Goal: Communication & Community: Answer question/provide support

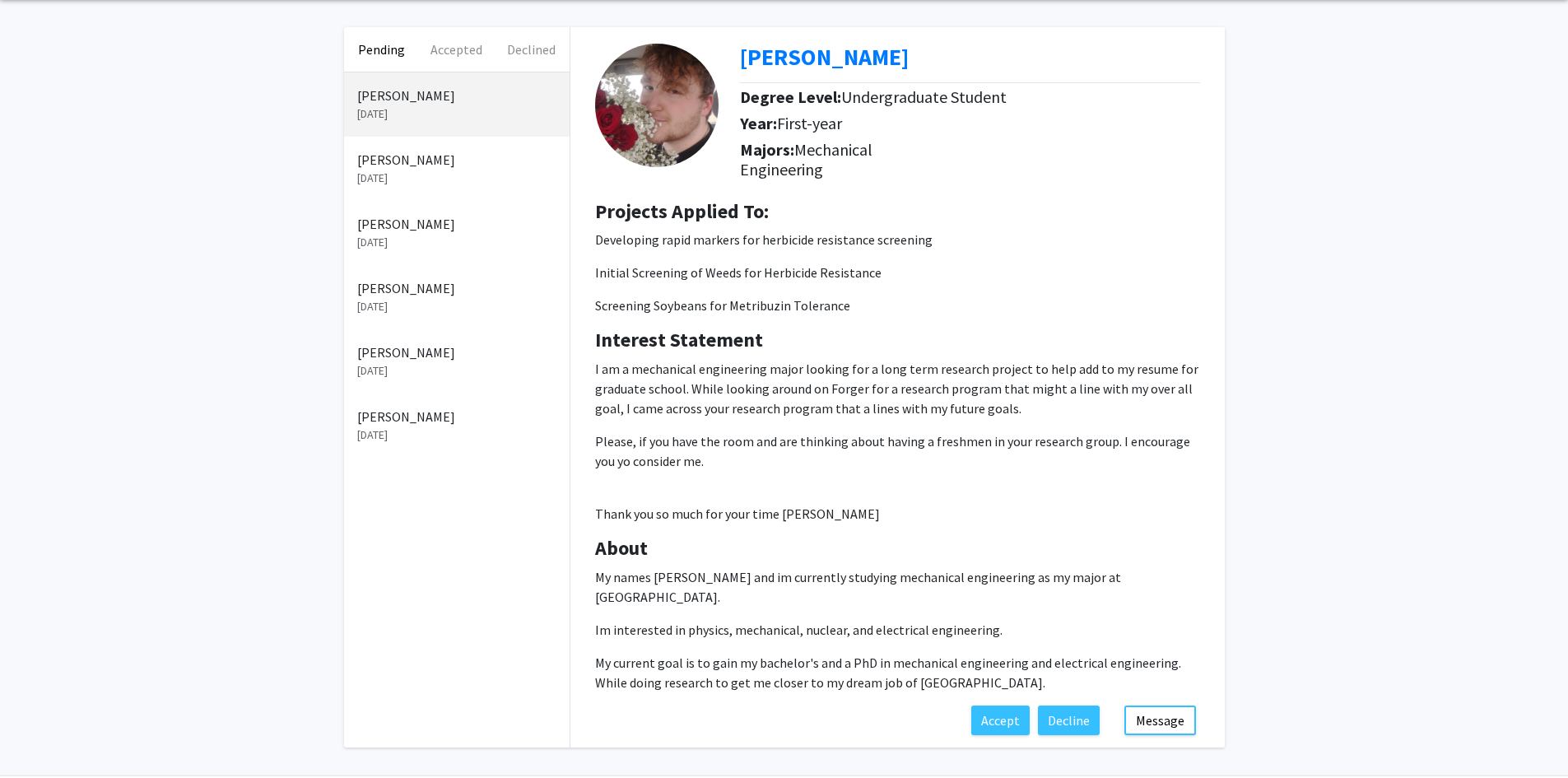
scroll to position [97, 0]
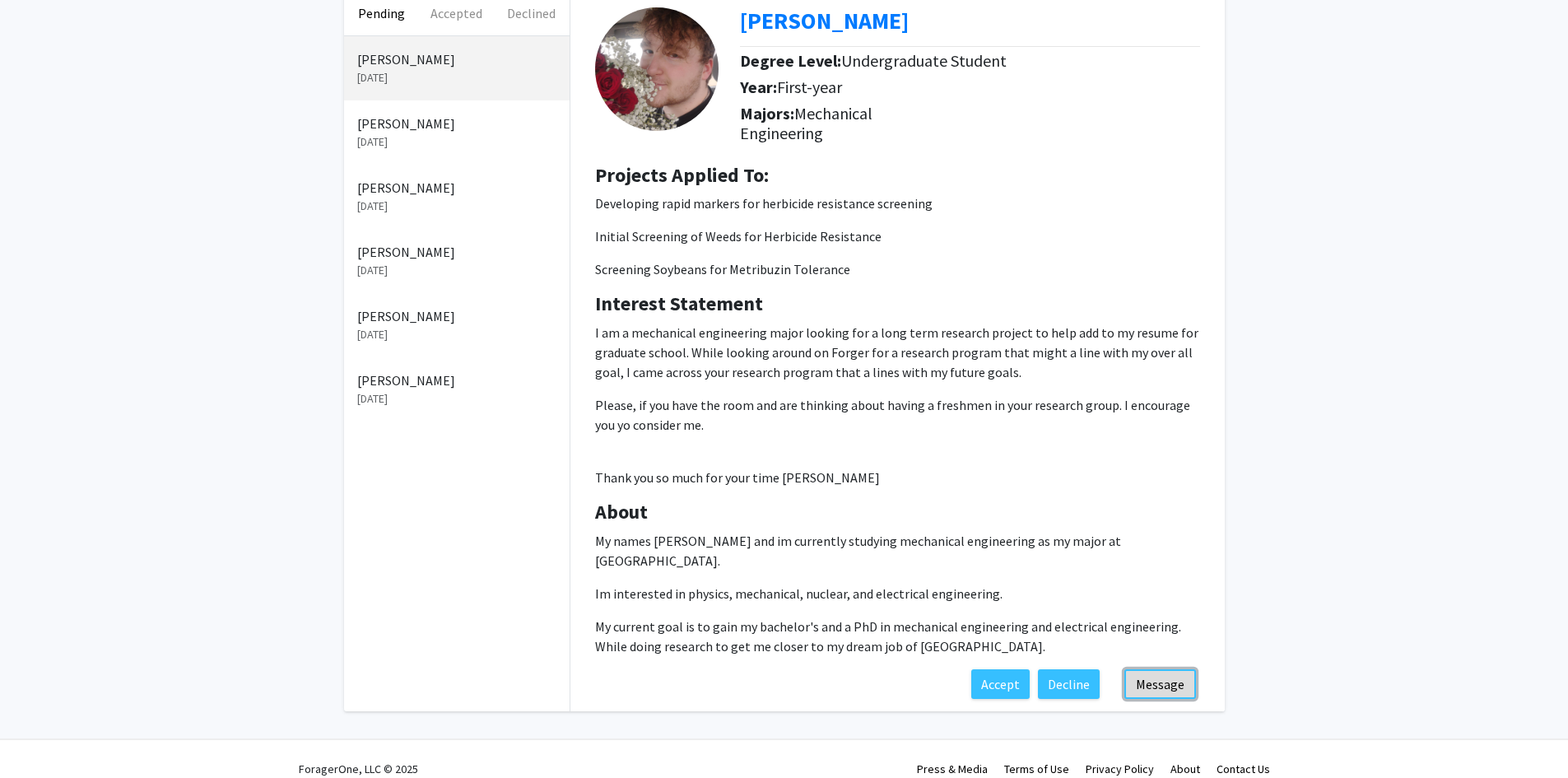
click at [1174, 669] on button "Message" at bounding box center [1160, 684] width 71 height 30
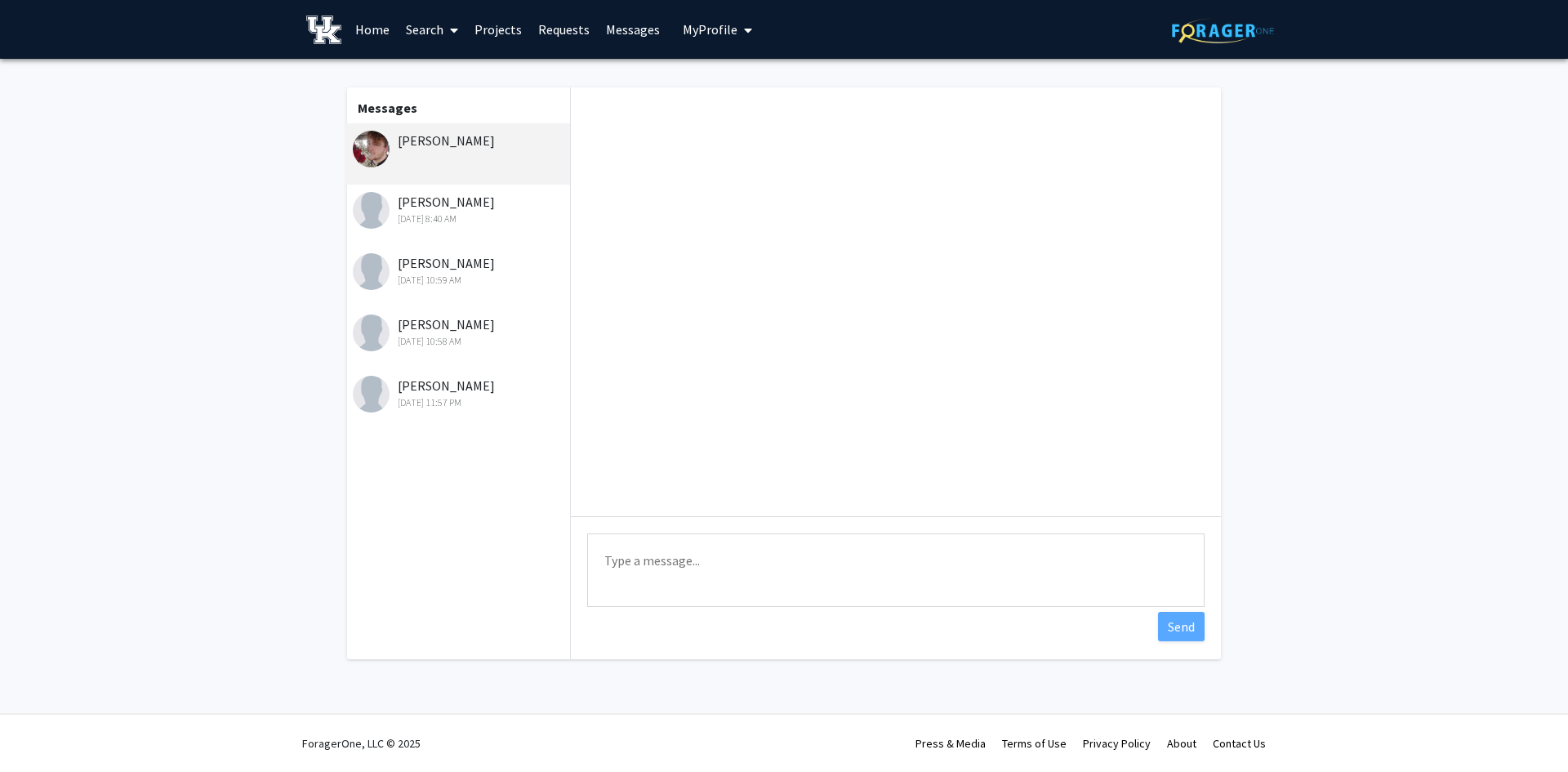
click at [789, 556] on textarea "Type a message" at bounding box center [896, 569] width 617 height 73
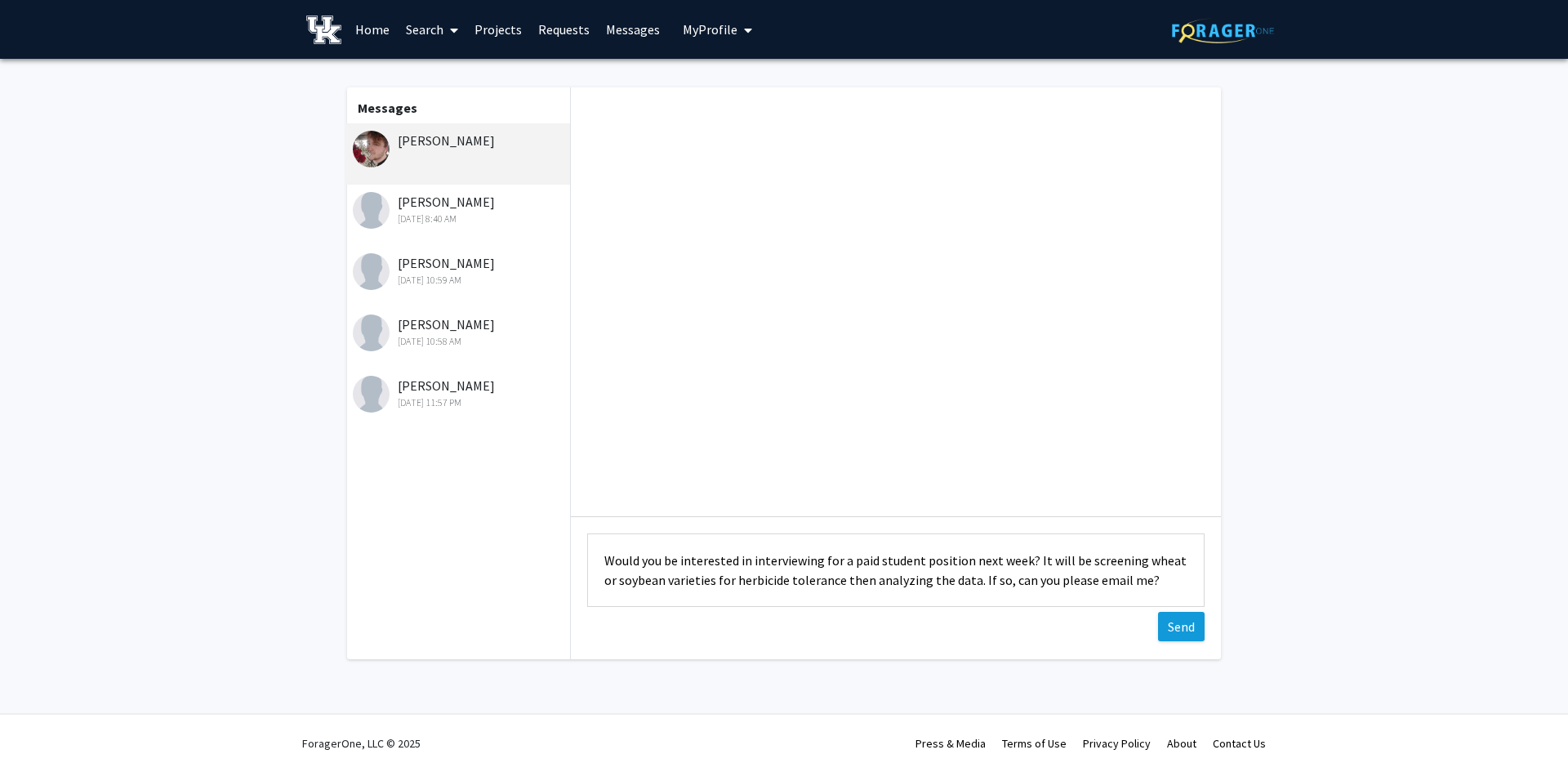
type textarea "Would you be interested in interviewing for a paid student position next week? …"
click at [1181, 621] on button "Send" at bounding box center [1181, 626] width 46 height 30
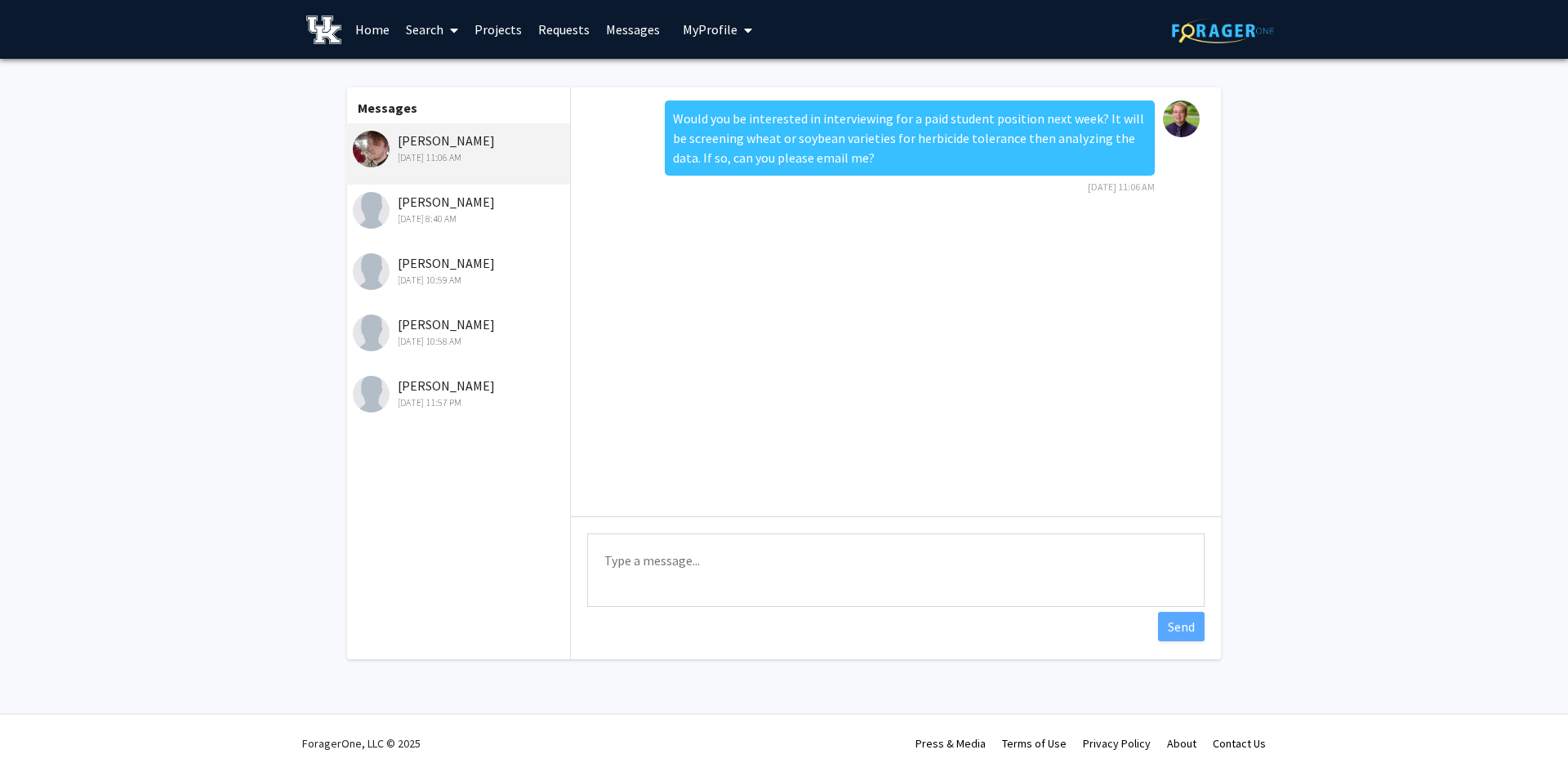
click at [449, 205] on div "Kaydin [PERSON_NAME] [DATE] 8:40 AM" at bounding box center [459, 209] width 213 height 35
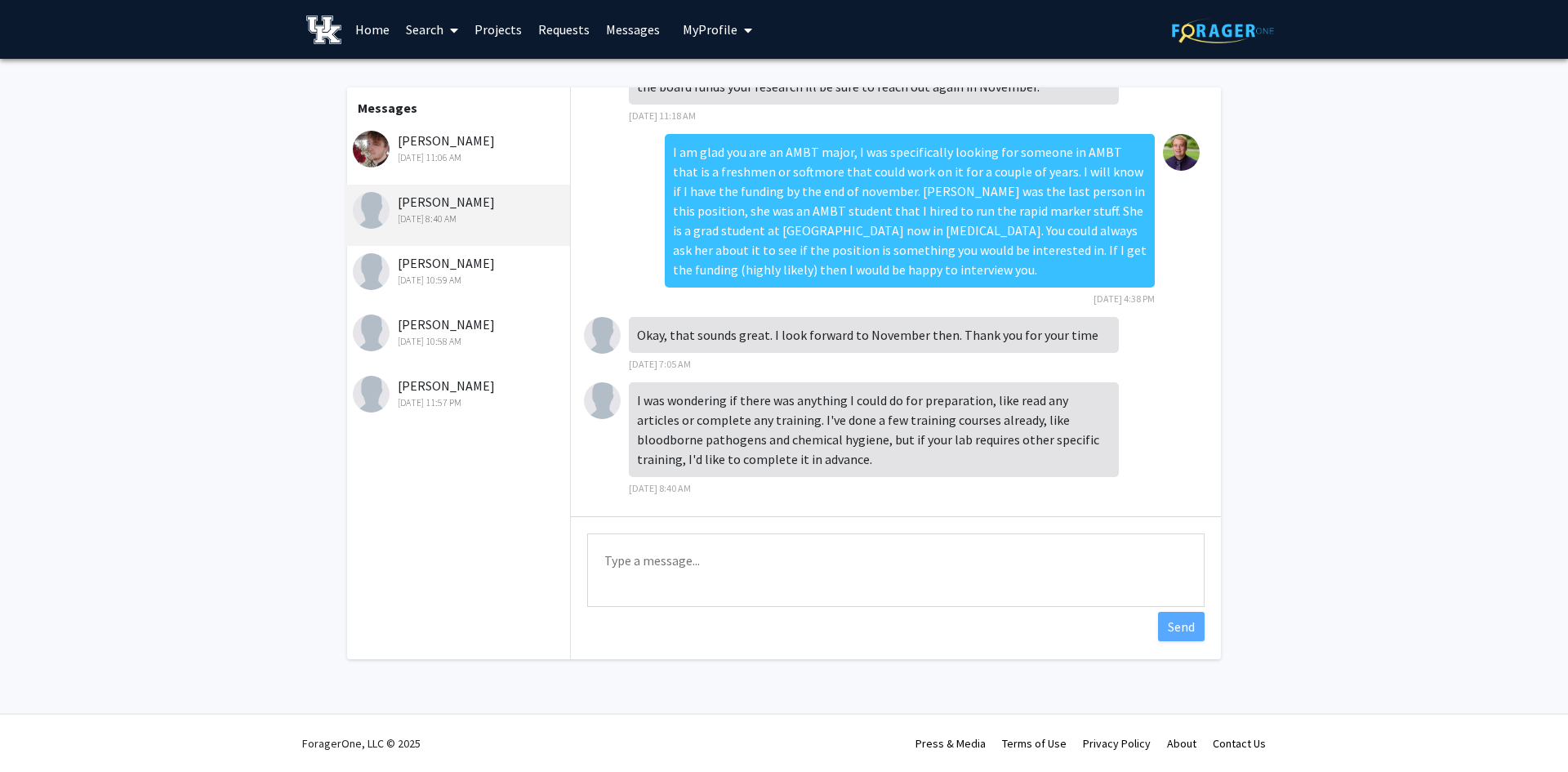
scroll to position [199, 0]
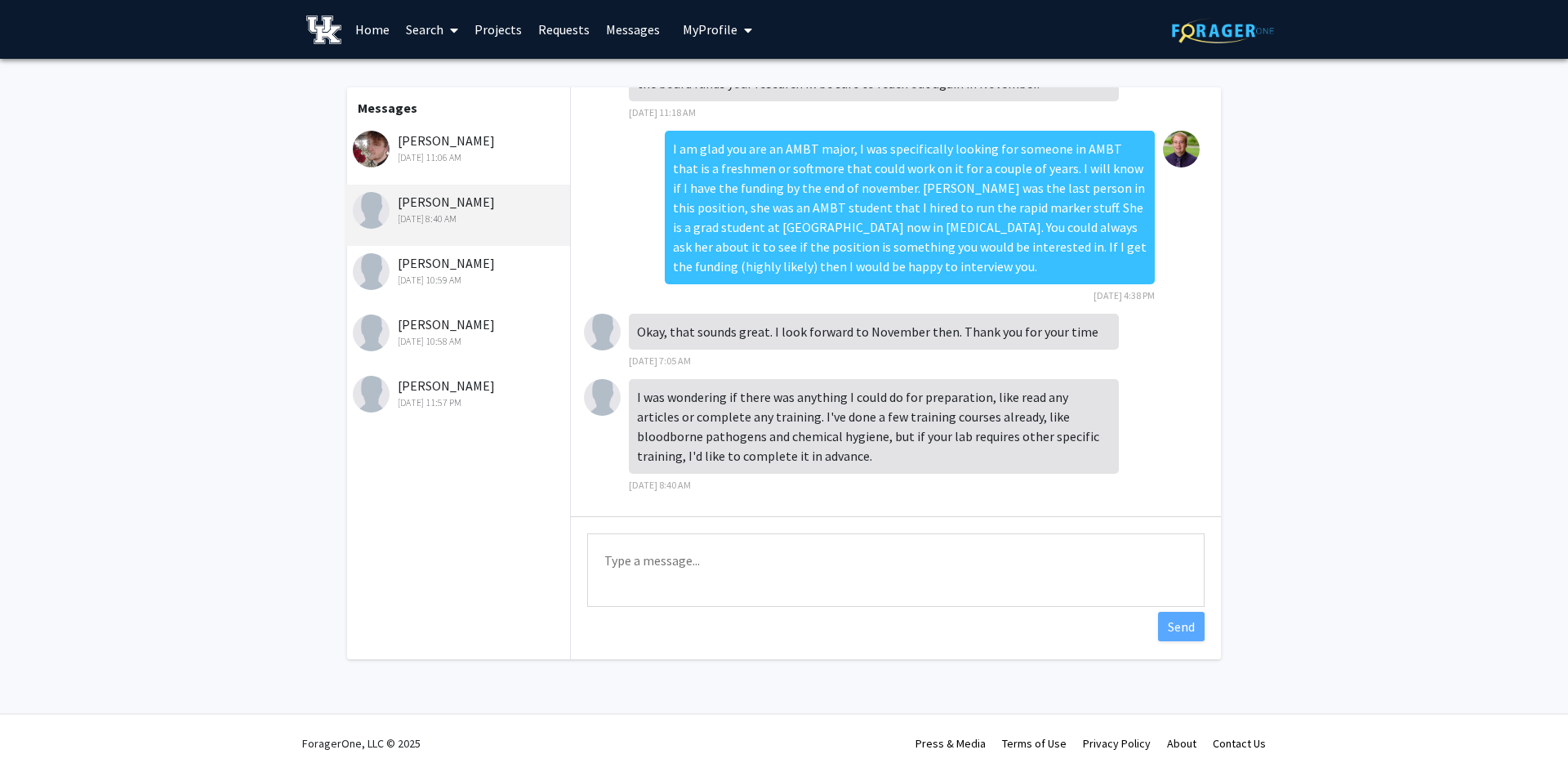
click at [751, 571] on textarea "Type a message" at bounding box center [896, 569] width 617 height 73
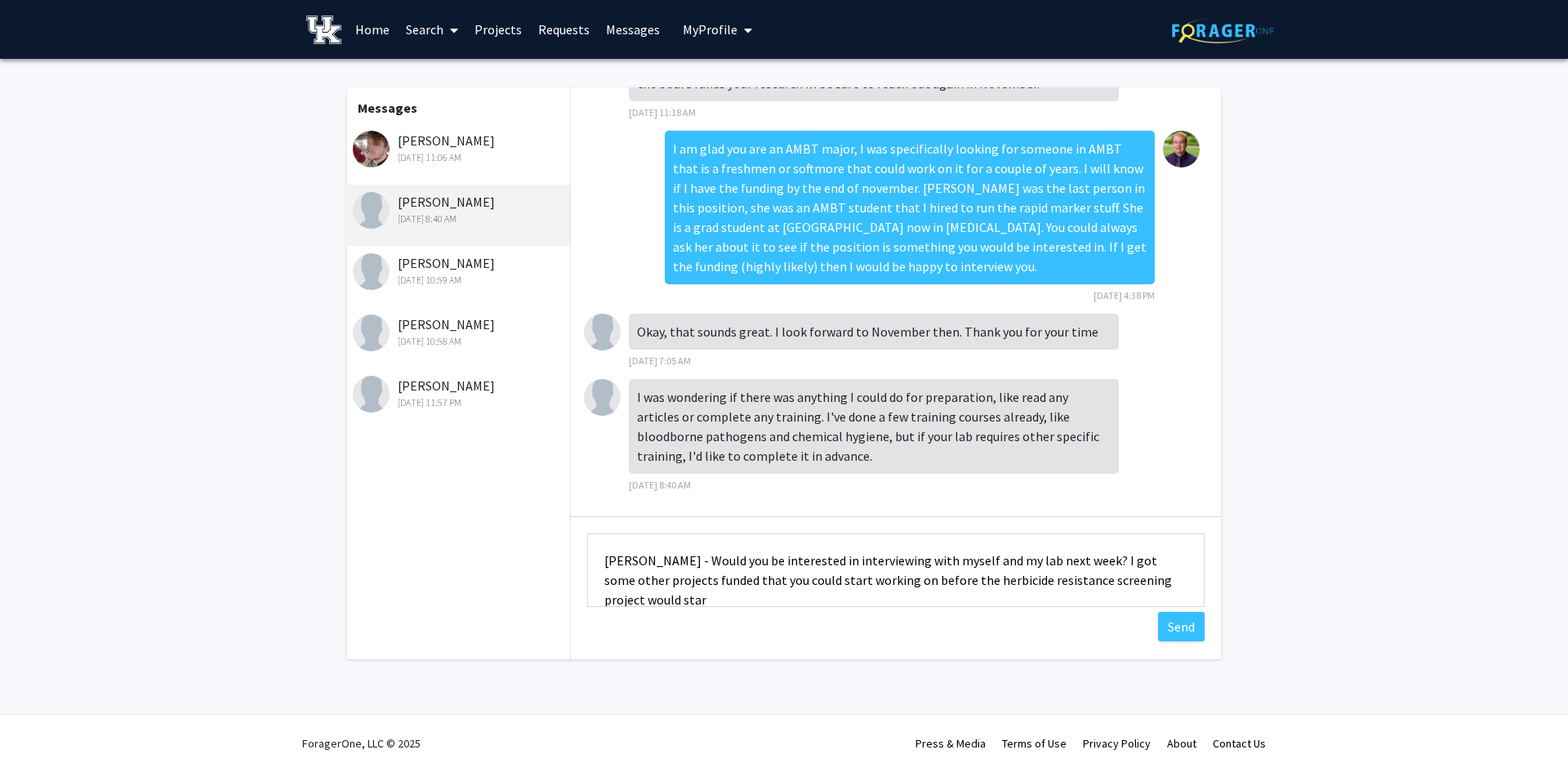
scroll to position [2, 0]
type textarea "[PERSON_NAME] - Would you be interested in interviewing with myself and my lab …"
click at [1172, 629] on button "Send" at bounding box center [1181, 626] width 46 height 30
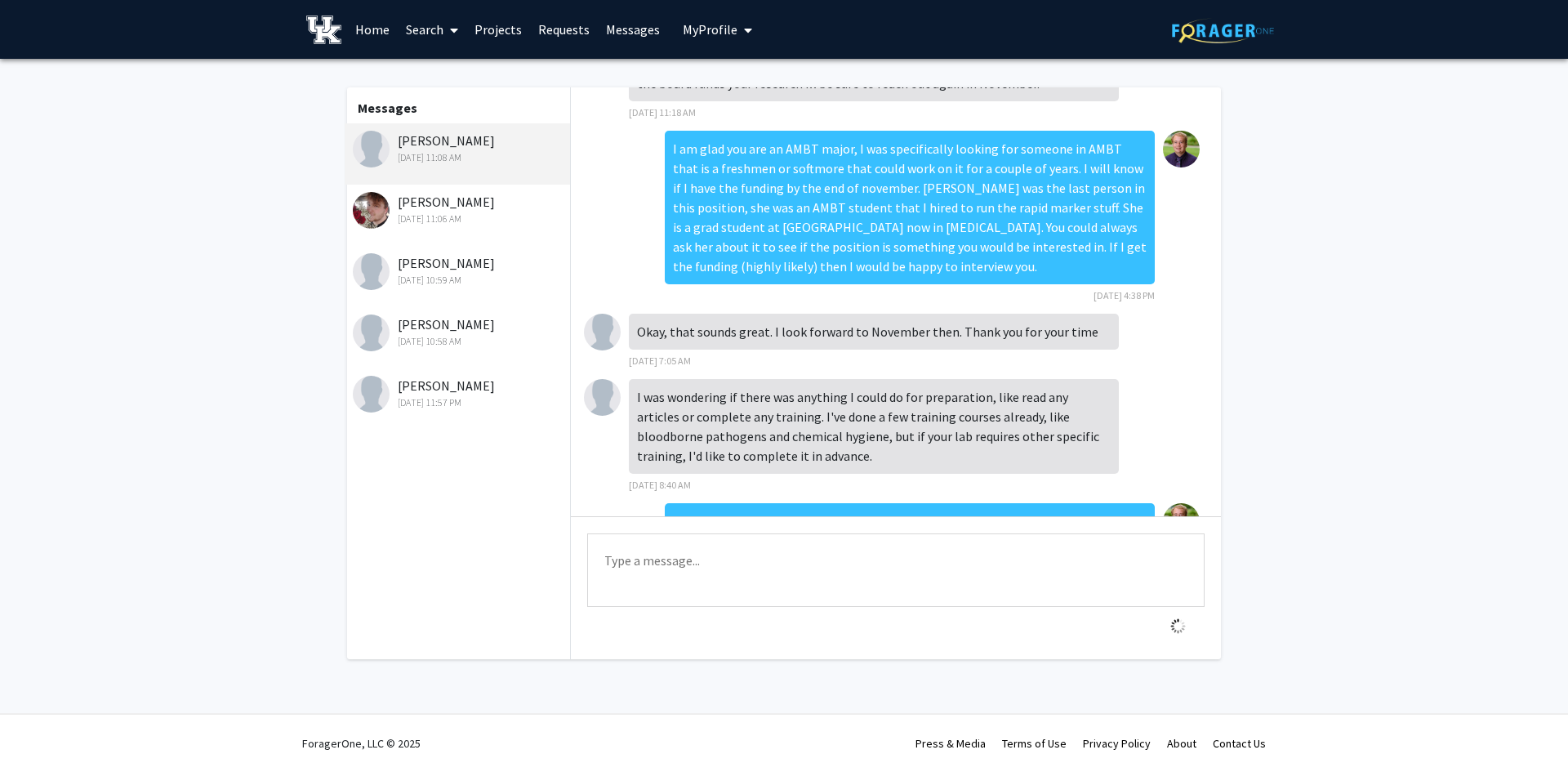
scroll to position [303, 0]
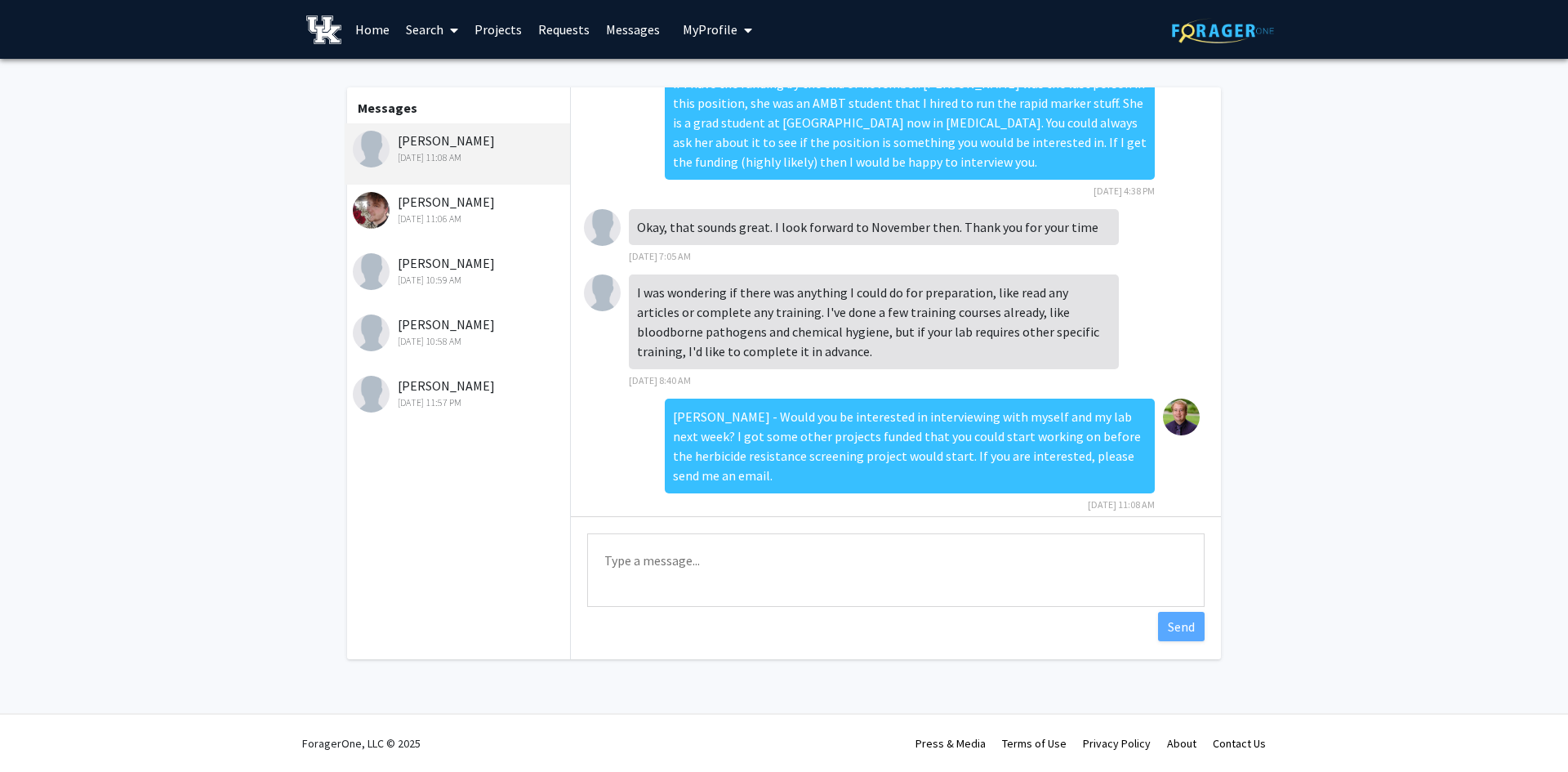
click at [452, 326] on div "[PERSON_NAME] [DATE] 10:58 AM" at bounding box center [459, 332] width 213 height 35
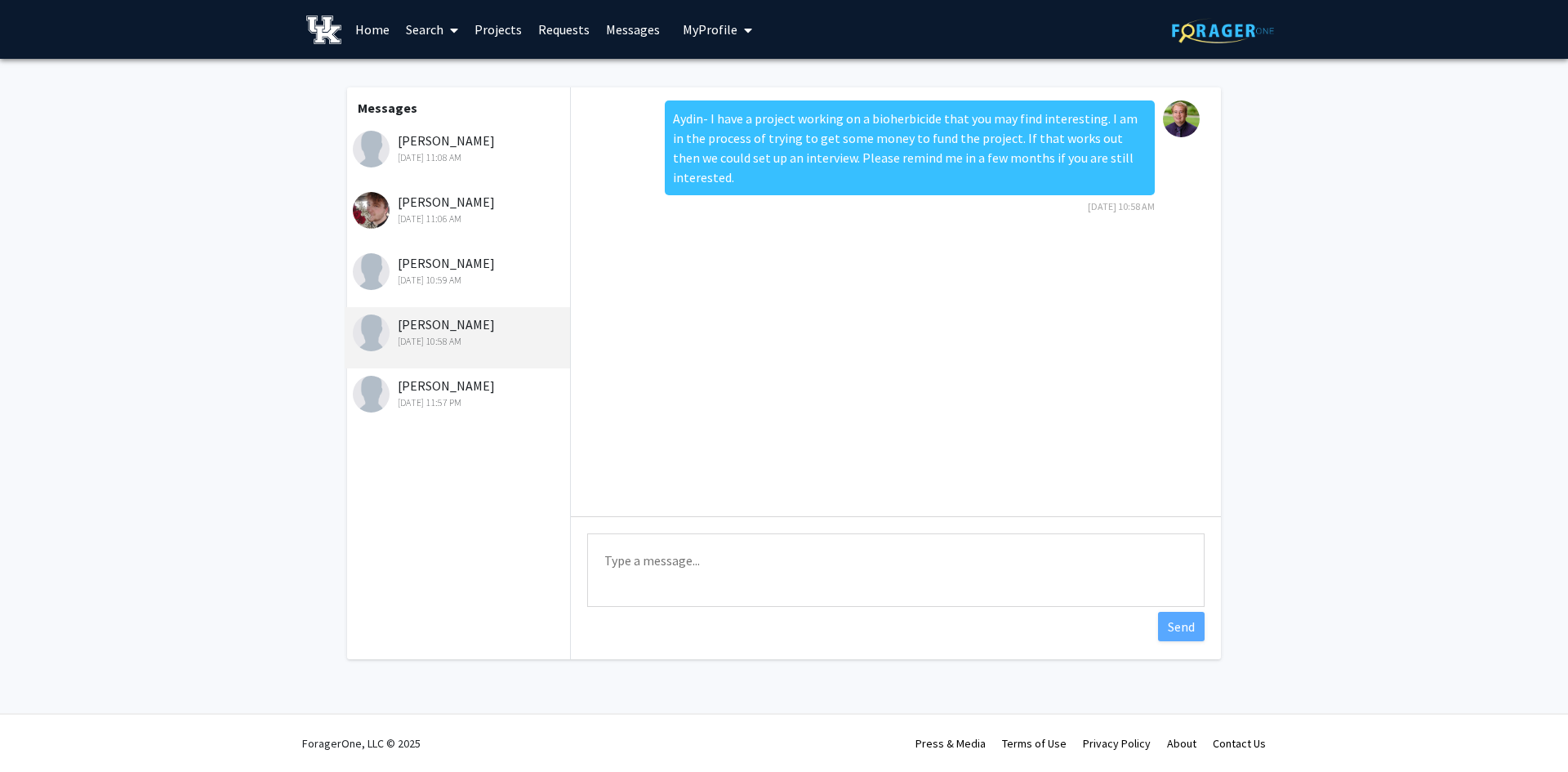
click at [461, 264] on div "[PERSON_NAME] [DATE] 10:59 AM" at bounding box center [459, 270] width 213 height 35
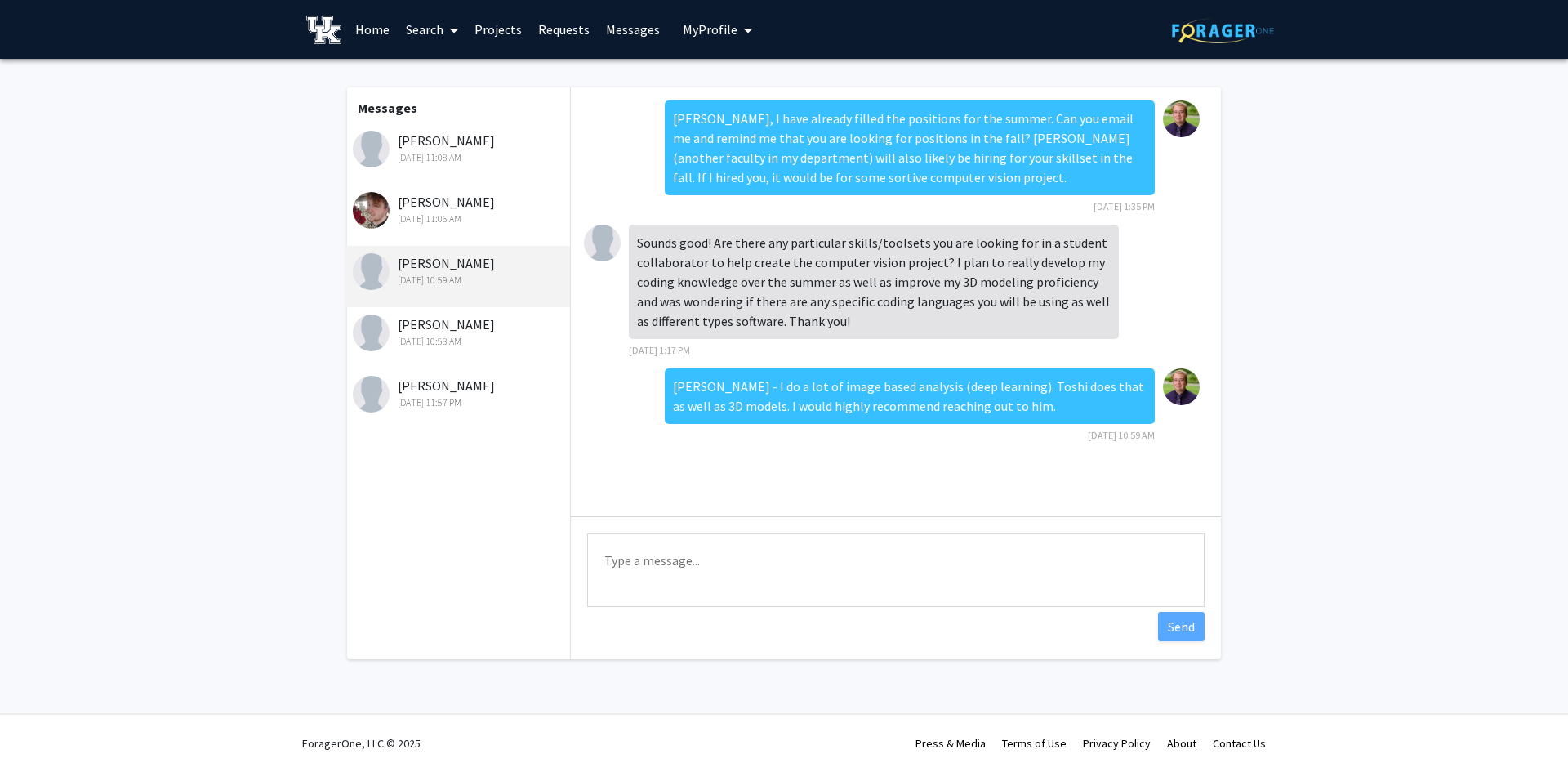
click at [426, 387] on div "[PERSON_NAME] [DATE] 11:57 PM" at bounding box center [459, 393] width 213 height 35
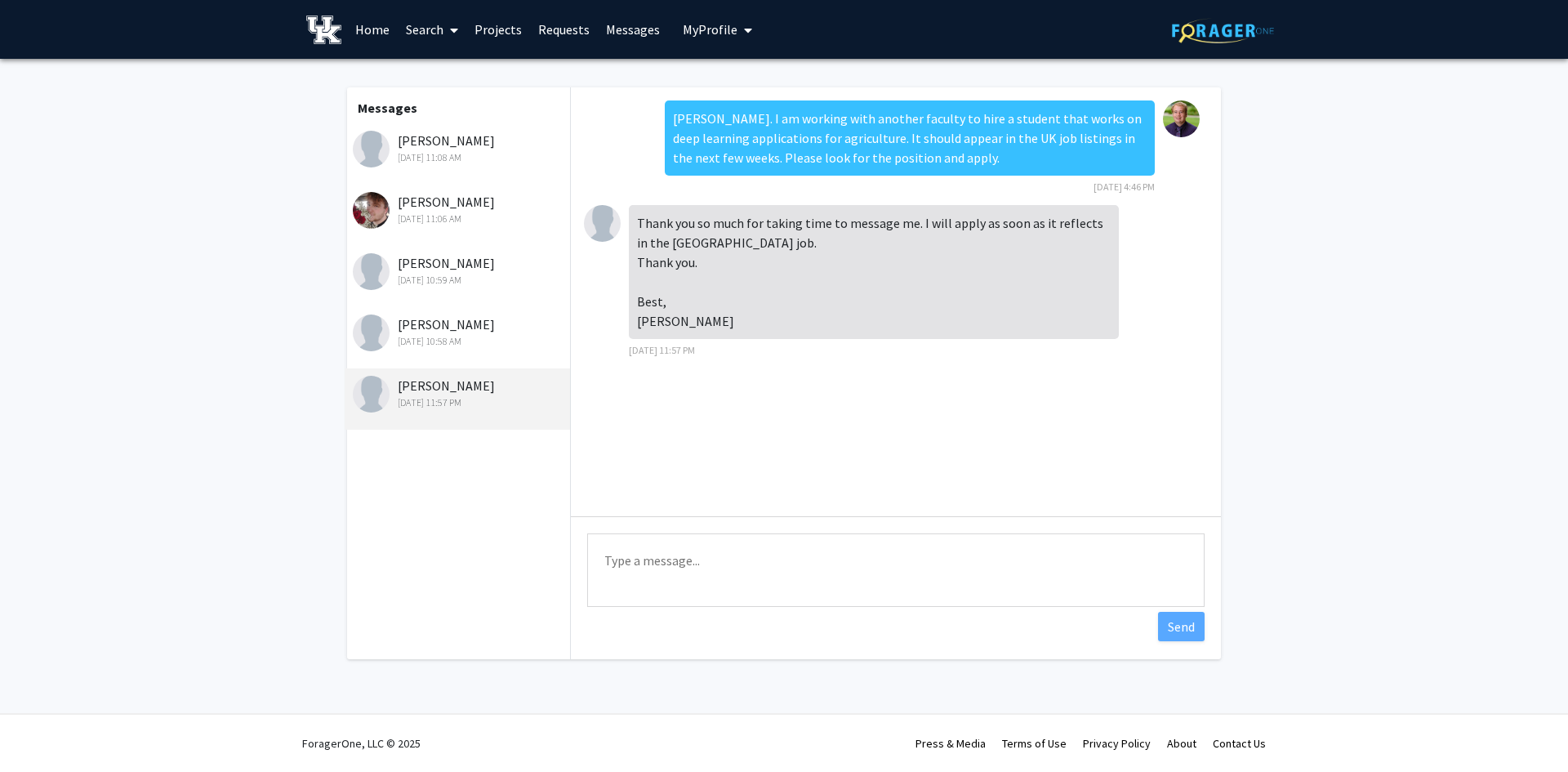
click at [721, 554] on textarea "Type a message" at bounding box center [896, 569] width 617 height 73
